Goal: Task Accomplishment & Management: Complete application form

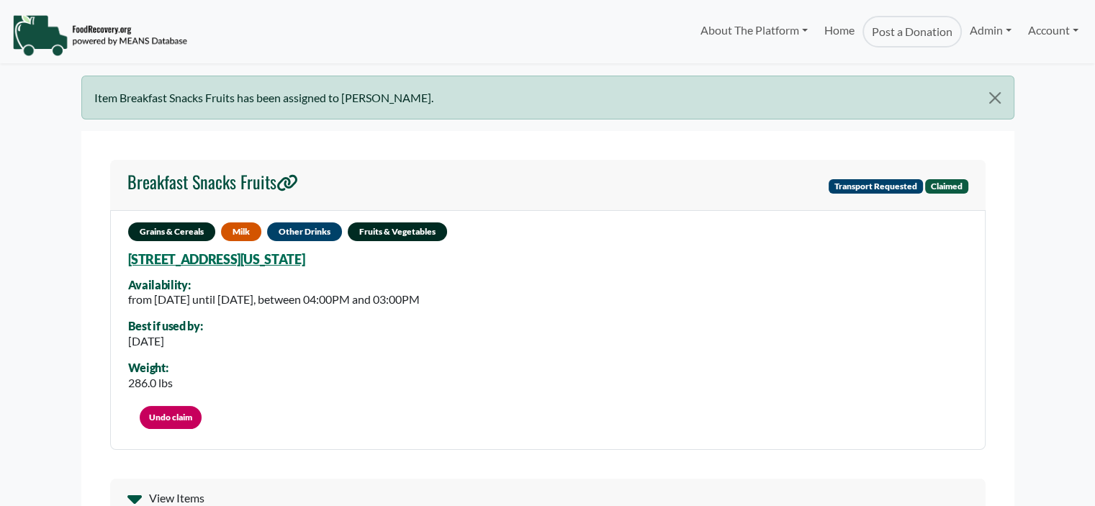
select select "Language Translate Widget"
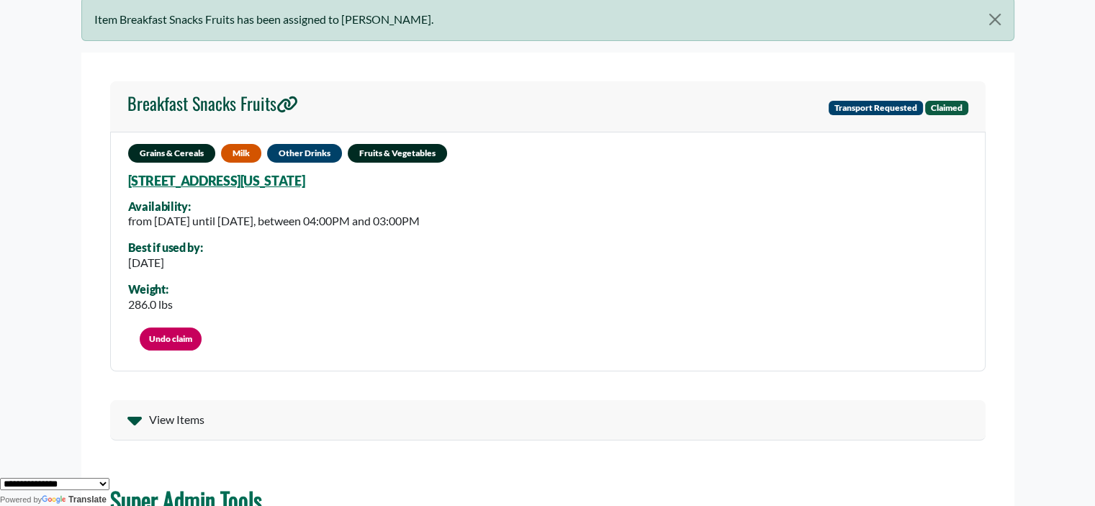
scroll to position [68, 0]
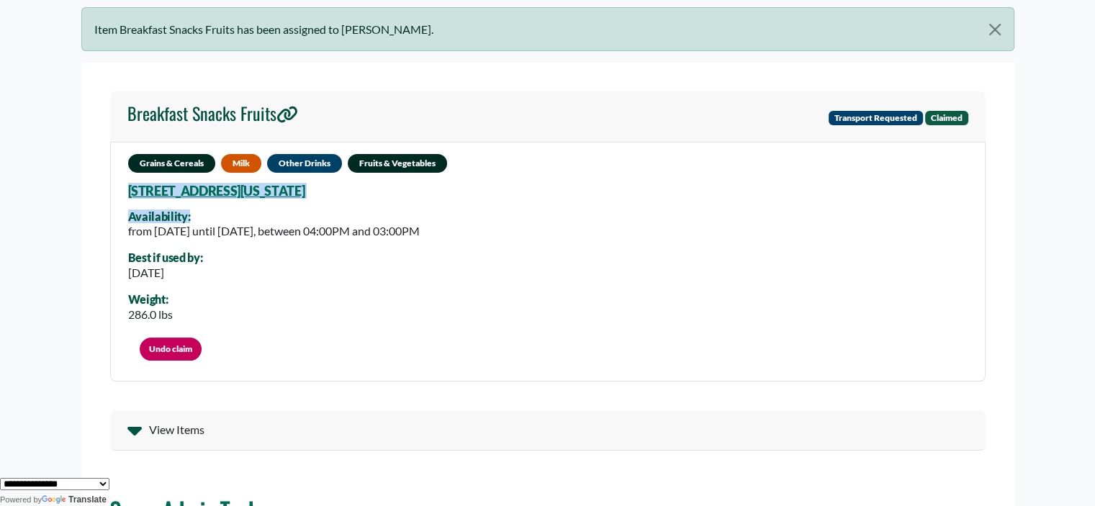
drag, startPoint x: 314, startPoint y: 199, endPoint x: 40, endPoint y: 198, distance: 273.7
click at [40, 198] on body "About The Platform How It Works FAQs Documentation Home Post a Donation Admin O…" at bounding box center [547, 185] width 1095 height 506
click at [406, 196] on div "Grains & Cereals Milk Other Drinks Fruits & Vegetables 1201 Maury Rd, Orlando, …" at bounding box center [548, 262] width 876 height 240
click at [426, 192] on div "Grains & Cereals Milk Other Drinks Fruits & Vegetables 1201 Maury Rd, Orlando, …" at bounding box center [548, 262] width 876 height 240
drag, startPoint x: 393, startPoint y: 184, endPoint x: 108, endPoint y: 194, distance: 284.7
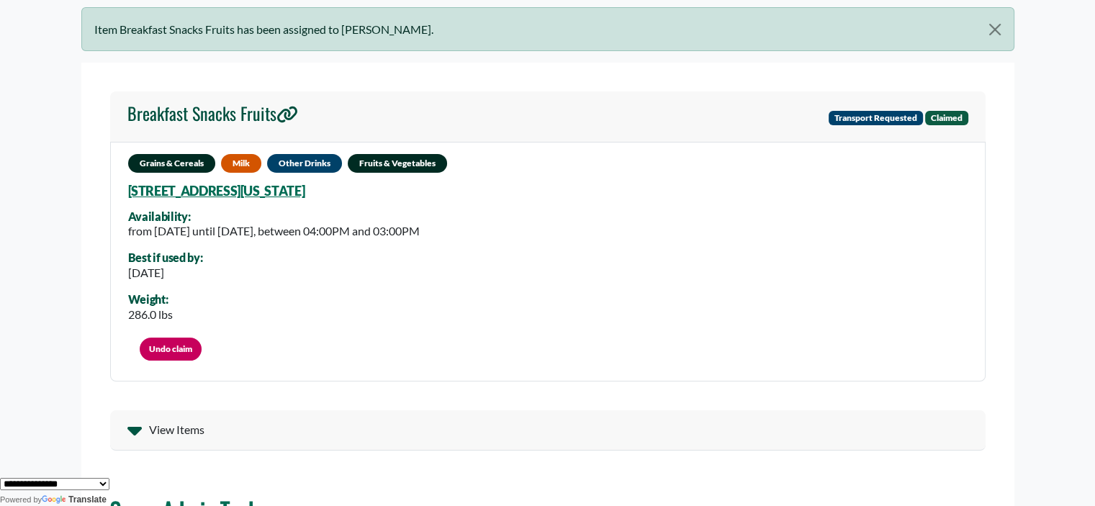
copy link "1201 Maury Rd, Orlando, Florida, 32804 3541"
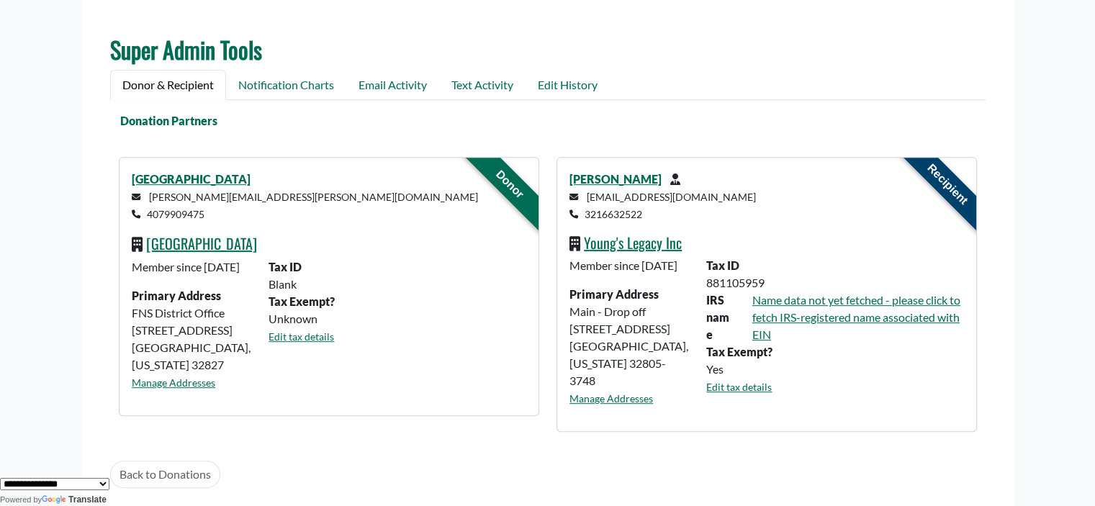
scroll to position [491, 0]
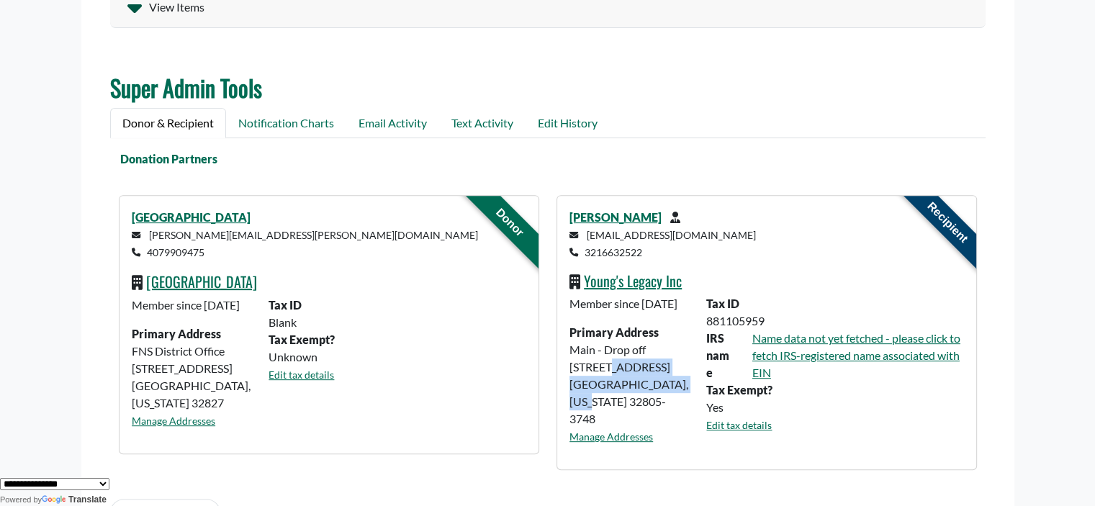
drag, startPoint x: 654, startPoint y: 403, endPoint x: 568, endPoint y: 388, distance: 86.9
click at [568, 388] on div "Member since July 27 2023 Primary Address Main - Drop off 1019 Rio Grande Ave O…" at bounding box center [629, 375] width 137 height 161
copy div "1019 Rio Grande Ave Orlando, Florida"
drag, startPoint x: 223, startPoint y: 247, endPoint x: 151, endPoint y: 249, distance: 72.1
click at [151, 249] on p "vanessa.lozada@ocps.net 4079909475" at bounding box center [329, 243] width 394 height 35
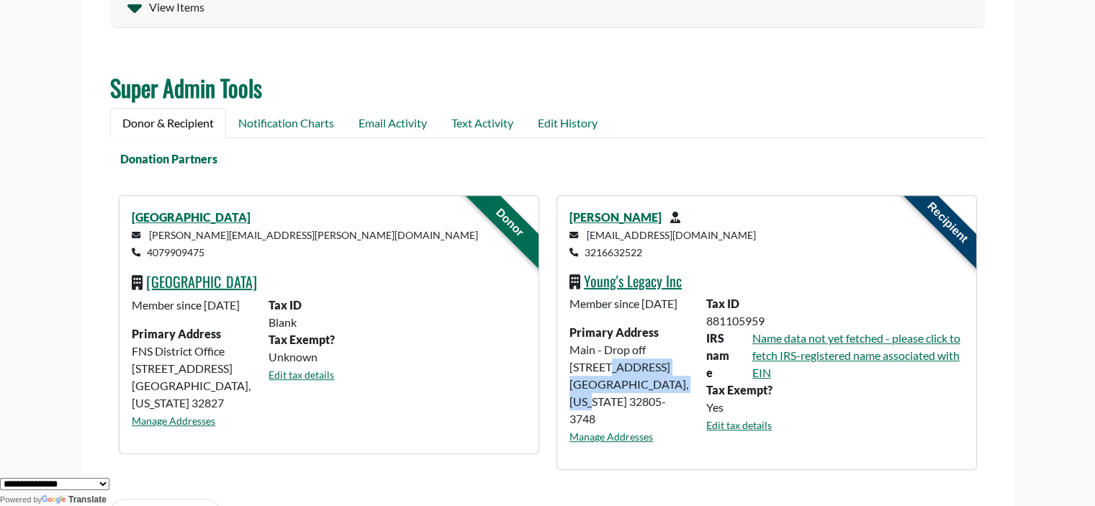
copy small "4079909475"
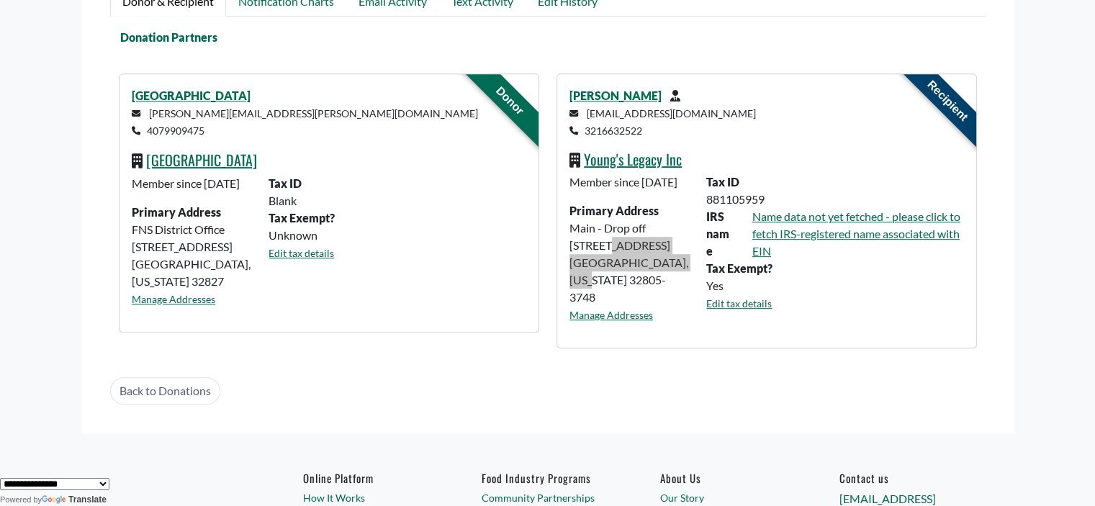
scroll to position [635, 0]
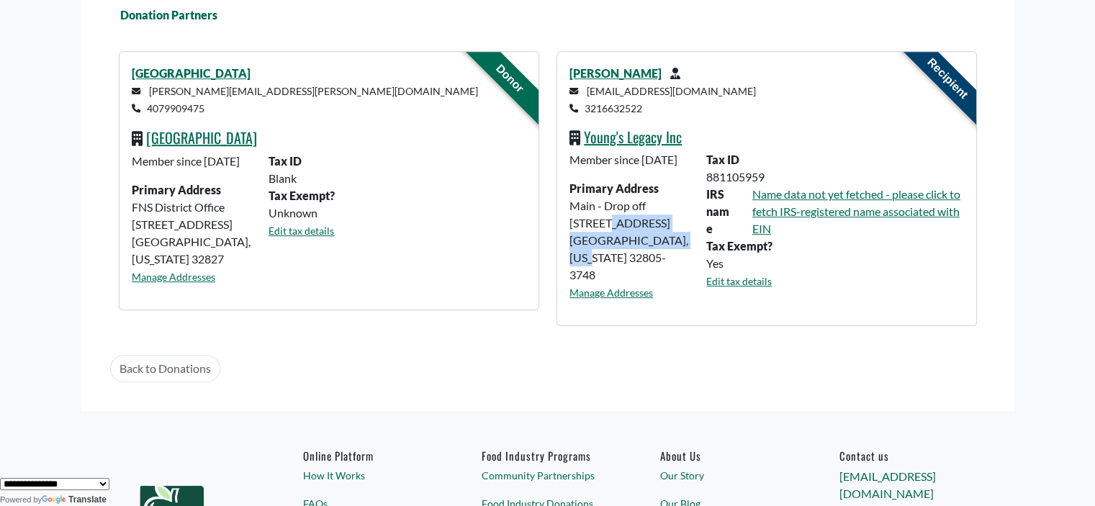
click at [242, 106] on p "vanessa.lozada@ocps.net 4079909475" at bounding box center [329, 99] width 394 height 35
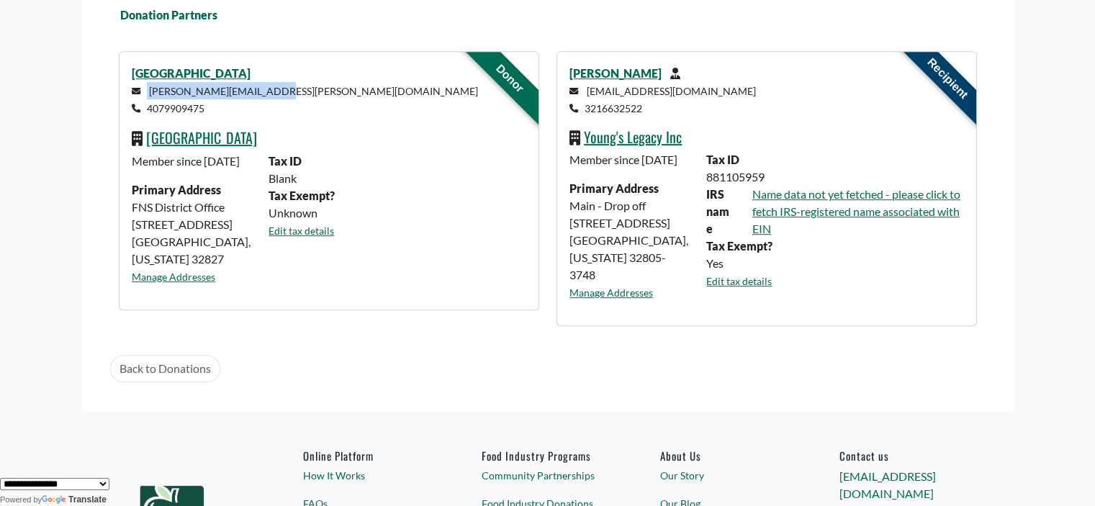
drag, startPoint x: 258, startPoint y: 93, endPoint x: 141, endPoint y: 95, distance: 116.7
click at [141, 95] on p "vanessa.lozada@ocps.net 4079909475" at bounding box center [329, 99] width 394 height 35
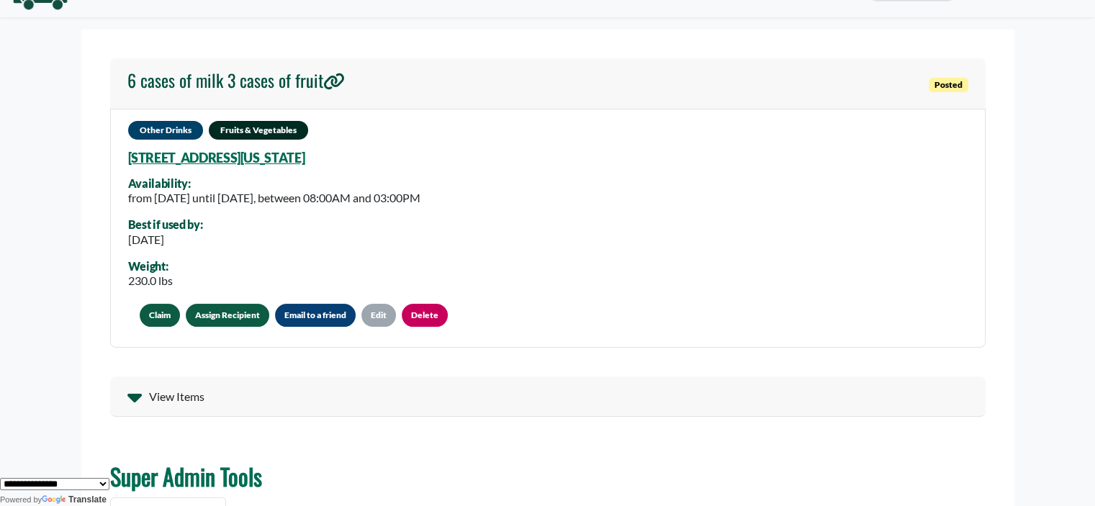
scroll to position [72, 0]
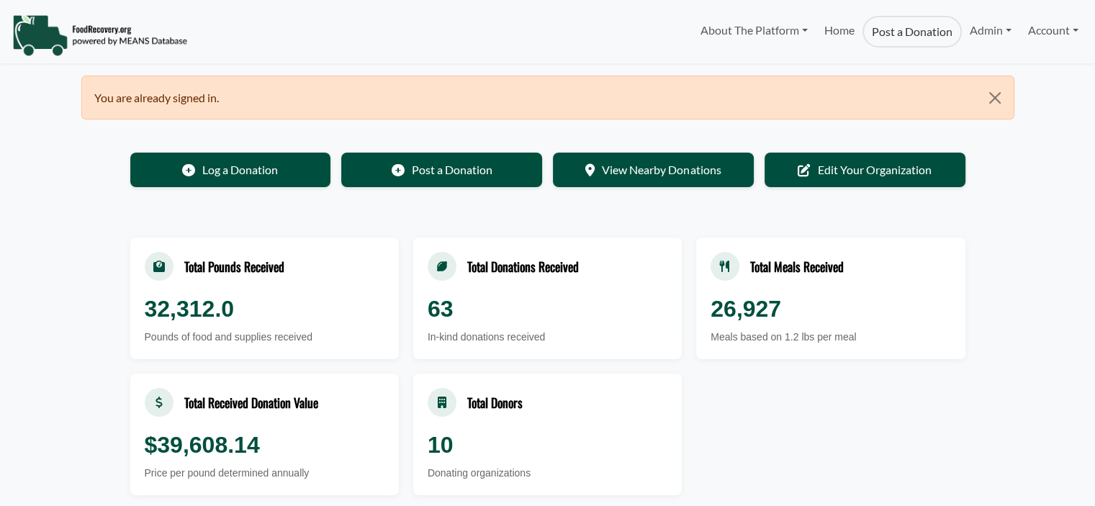
select select "Language Translate Widget"
click at [972, 37] on link "Admin" at bounding box center [991, 30] width 58 height 29
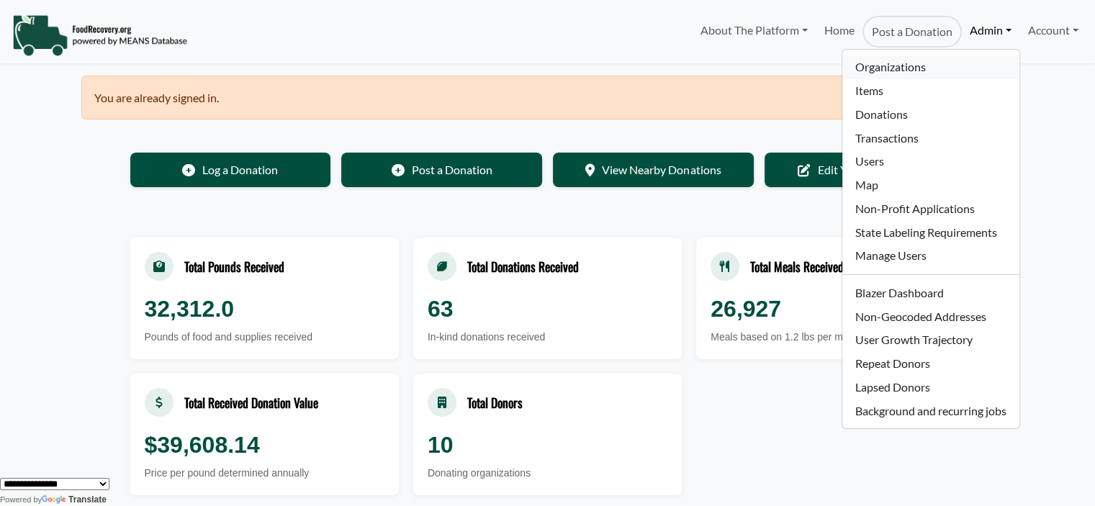
click at [882, 67] on link "Organizations" at bounding box center [931, 67] width 176 height 24
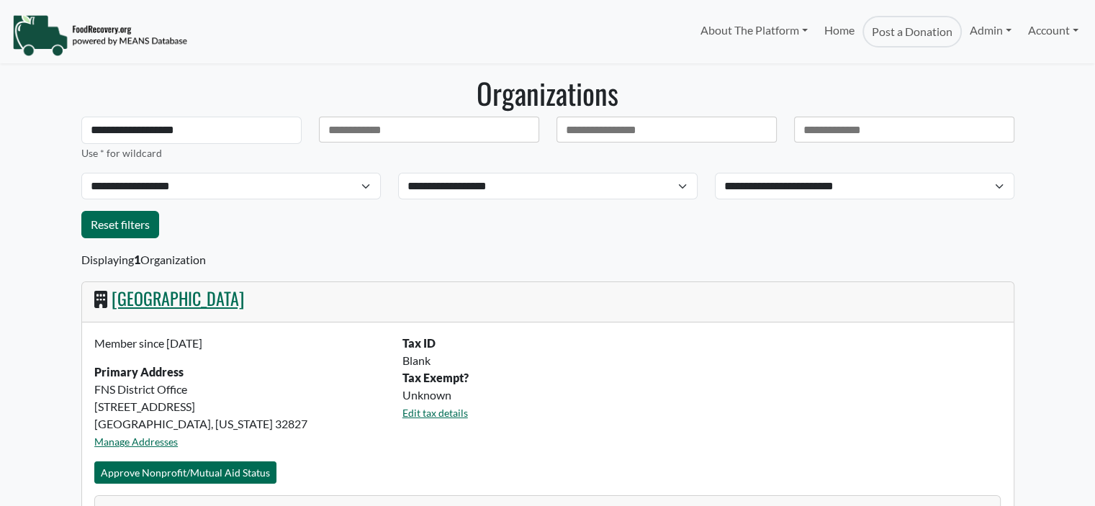
select select "Language Translate Widget"
click at [147, 300] on link "[GEOGRAPHIC_DATA]" at bounding box center [178, 298] width 133 height 26
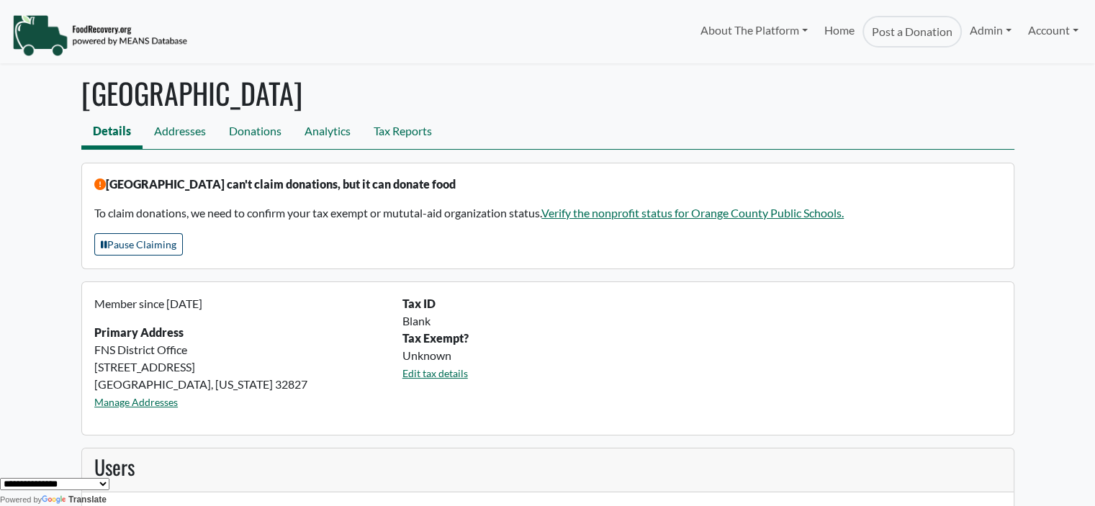
drag, startPoint x: 1093, startPoint y: 27, endPoint x: 1095, endPoint y: 37, distance: 10.3
click at [1095, 37] on html "About The Platform How It Works FAQs Documentation Home Post a Donation Admin O…" at bounding box center [547, 253] width 1095 height 506
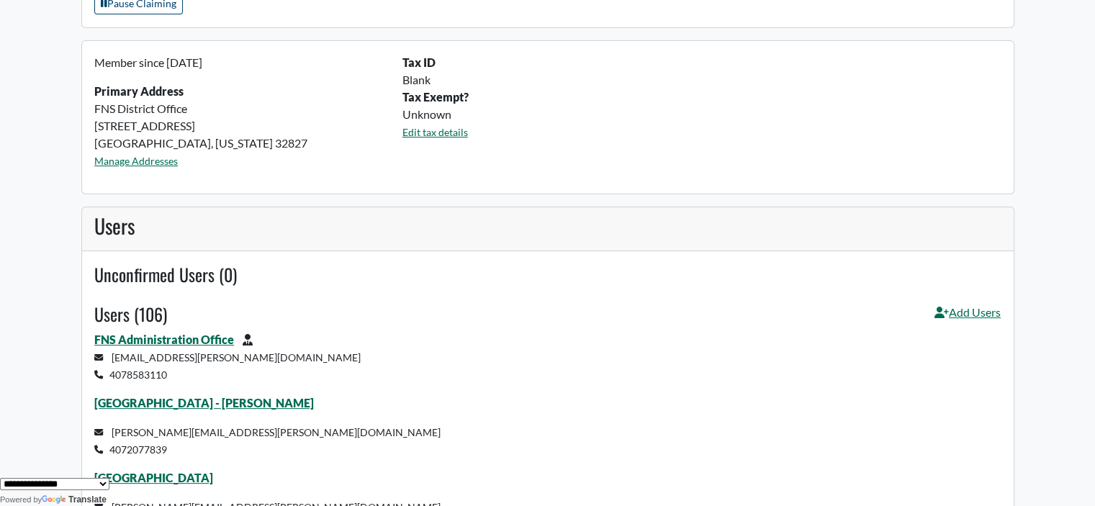
scroll to position [275, 0]
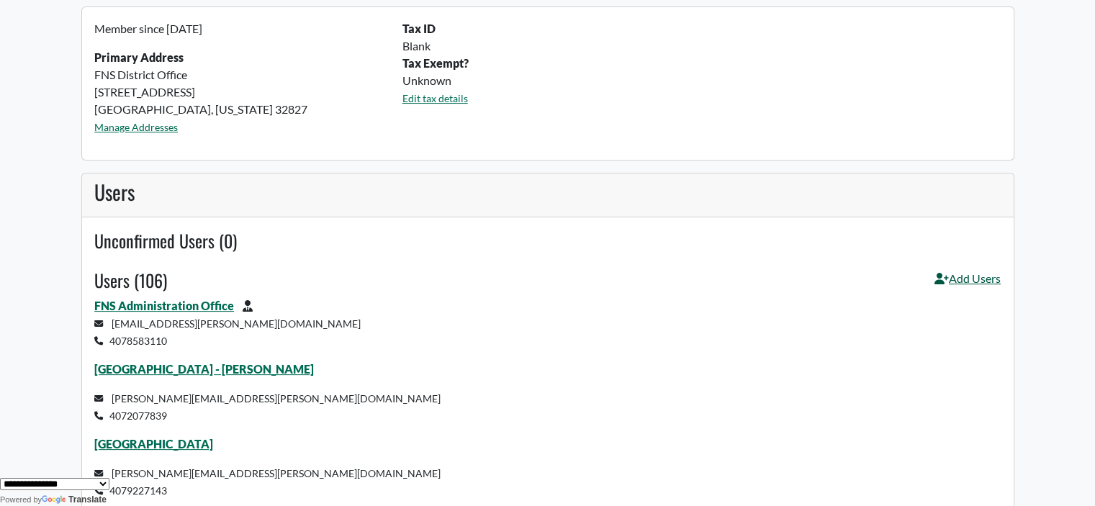
click at [978, 274] on link "Add Users" at bounding box center [968, 283] width 66 height 27
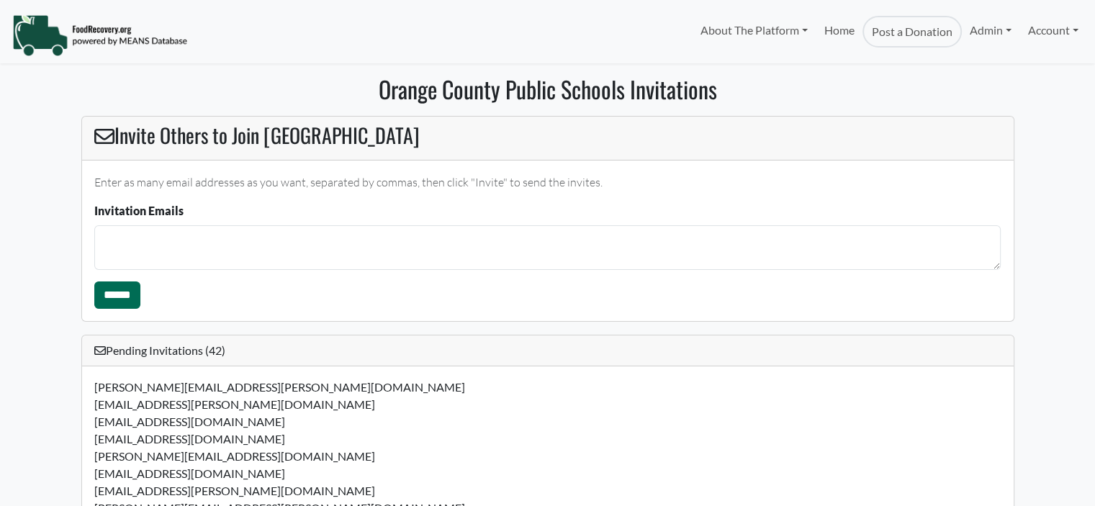
select select "Language Translate Widget"
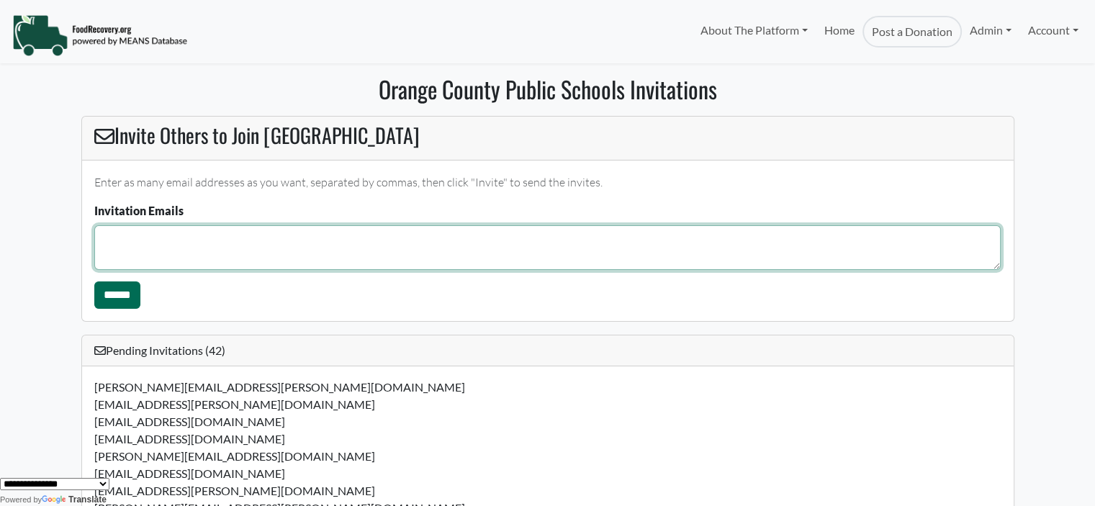
click at [192, 253] on textarea "Invitation Emails" at bounding box center [547, 247] width 907 height 45
type textarea "**********"
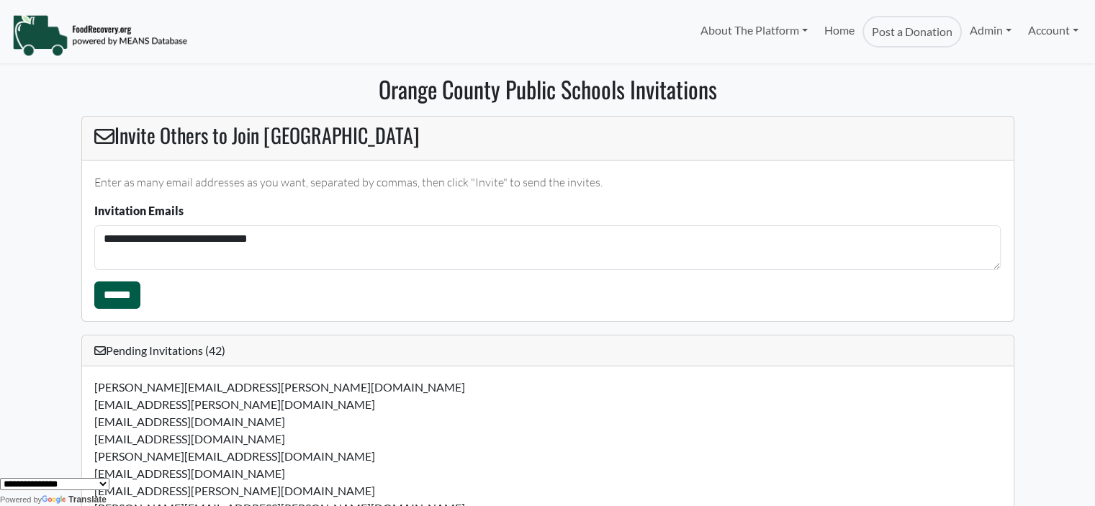
click at [121, 300] on input "******" at bounding box center [117, 295] width 46 height 27
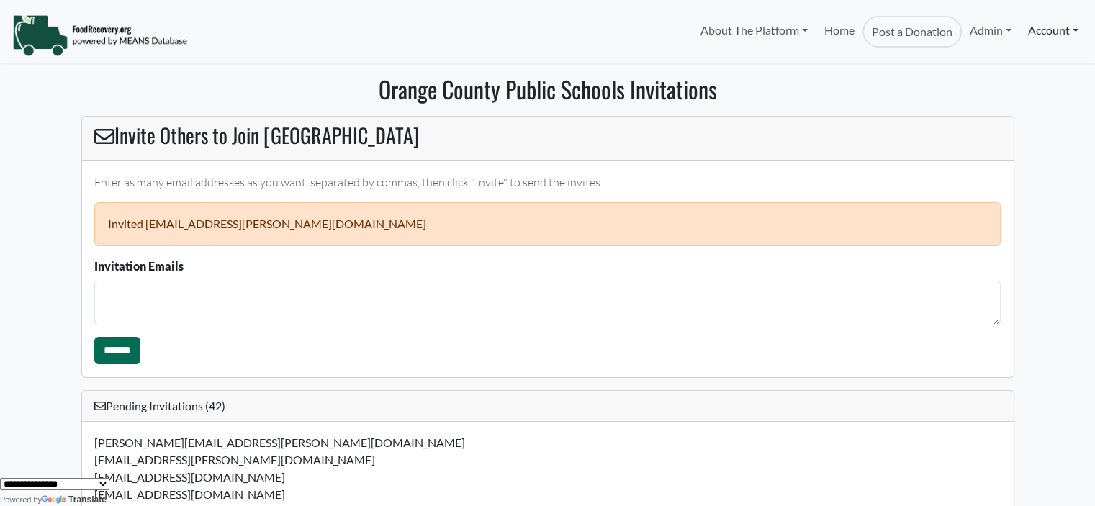
click at [1054, 29] on link "Account" at bounding box center [1054, 30] width 66 height 29
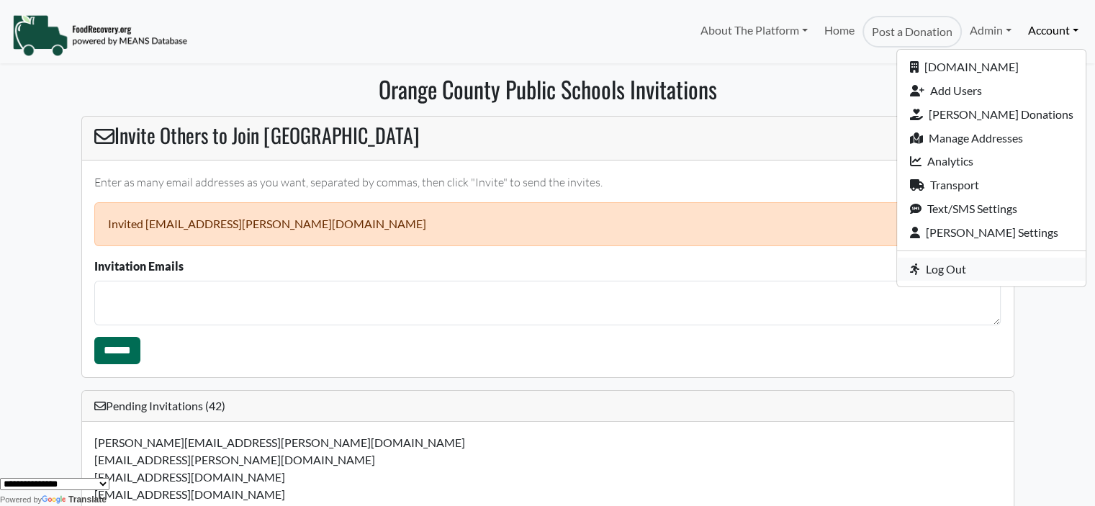
click at [996, 272] on link "Log Out" at bounding box center [991, 270] width 189 height 24
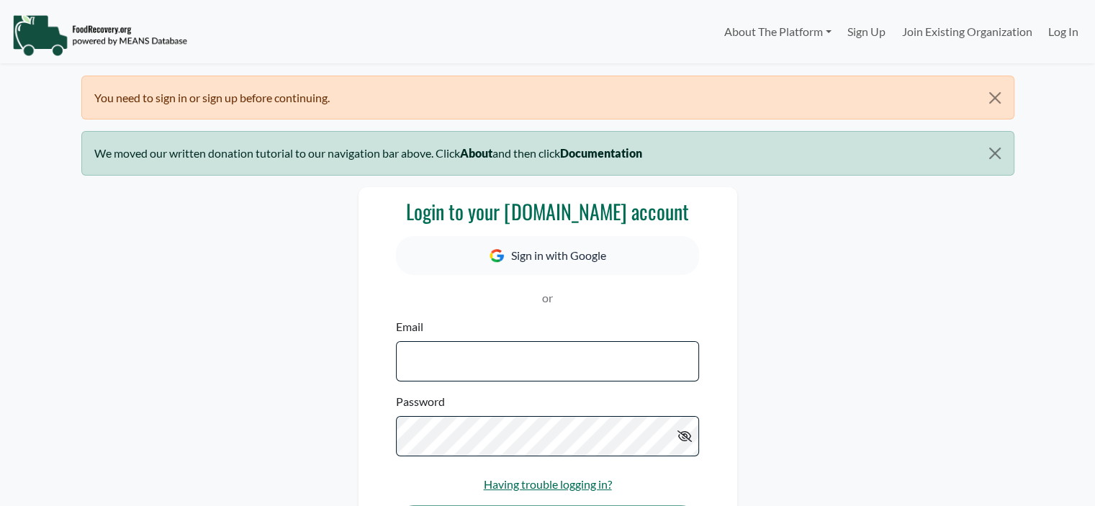
select select "Language Translate Widget"
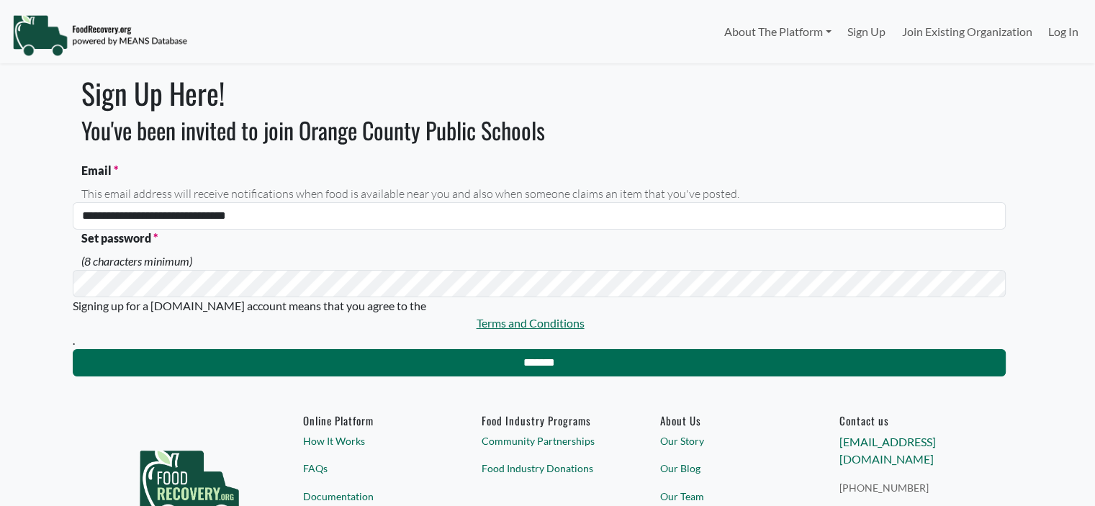
select select "Language Translate Widget"
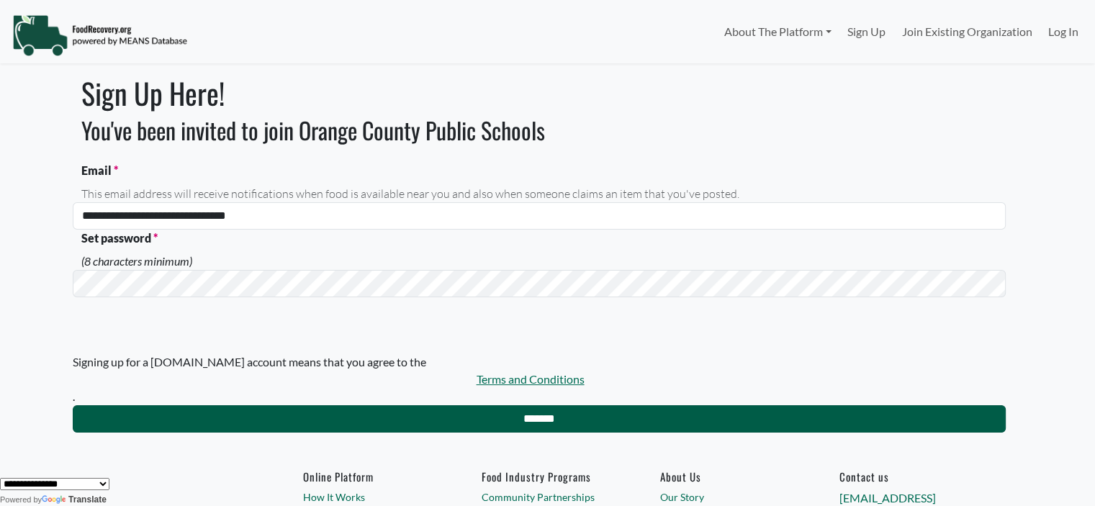
click at [288, 413] on input "*******" at bounding box center [539, 418] width 933 height 27
